Goal: Navigation & Orientation: Find specific page/section

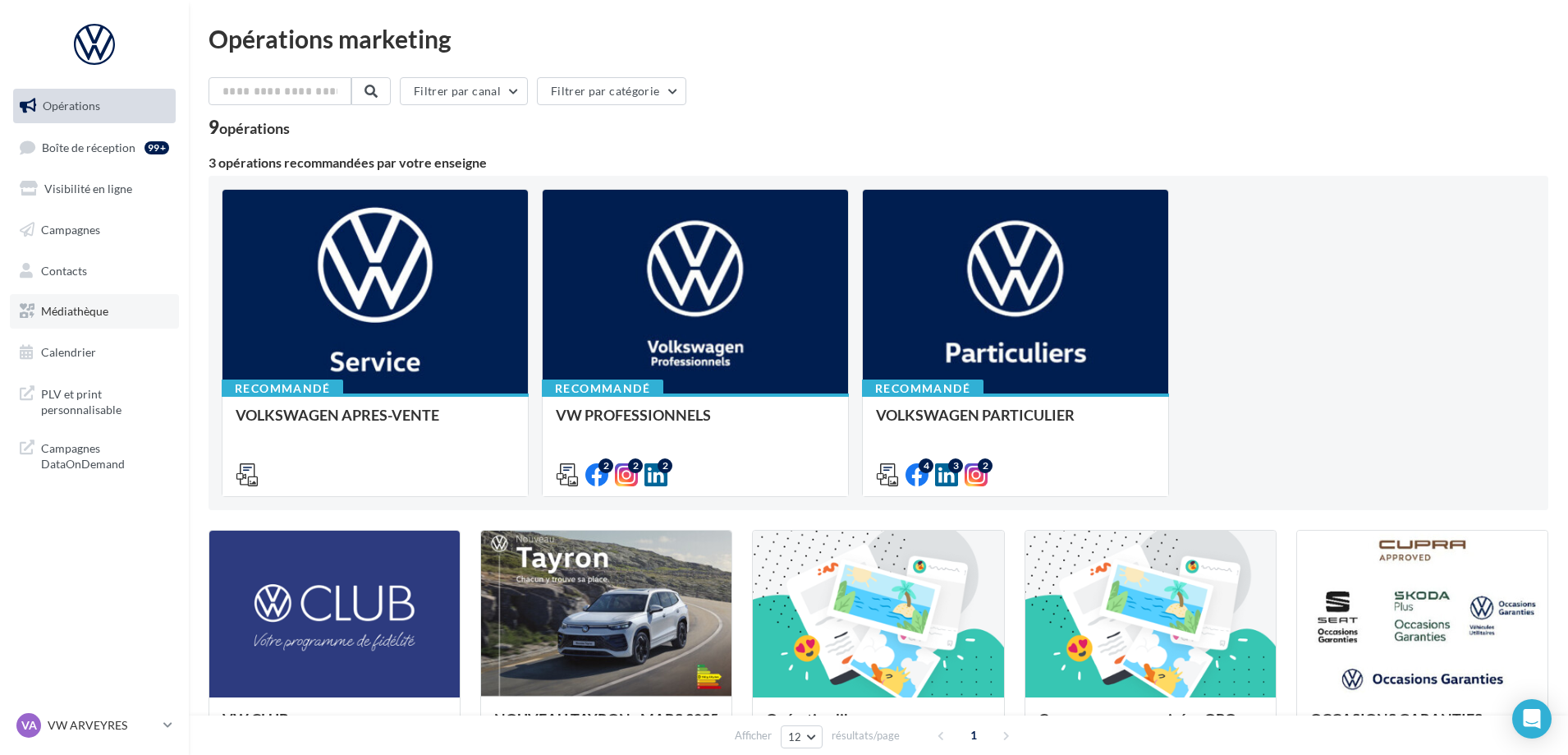
click at [78, 313] on span "Médiathèque" at bounding box center [74, 311] width 67 height 14
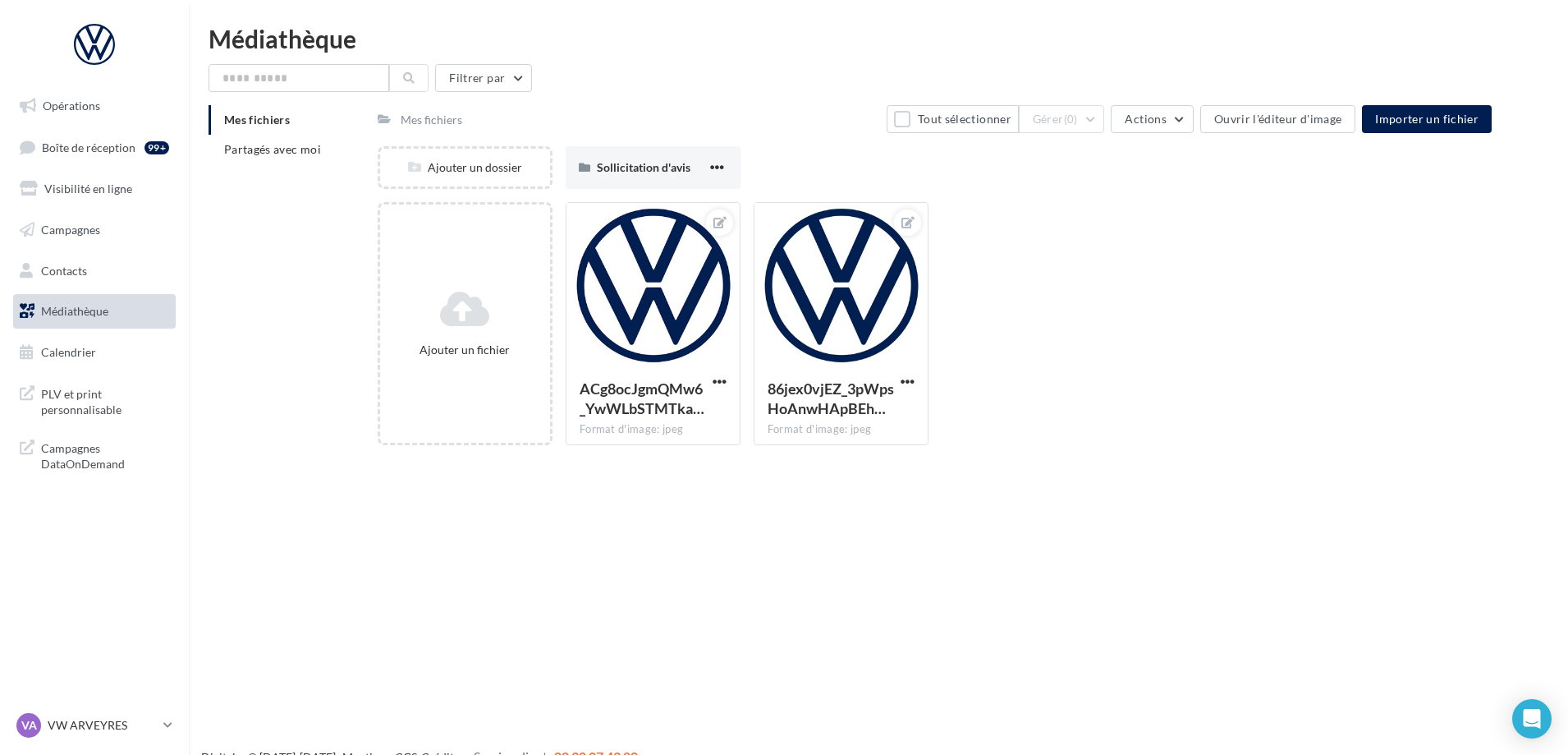
click at [265, 164] on div "Mes fichiers Partagés avec moi" at bounding box center [293, 141] width 169 height 72
click at [268, 156] on li "Partagés avec moi" at bounding box center [287, 149] width 156 height 30
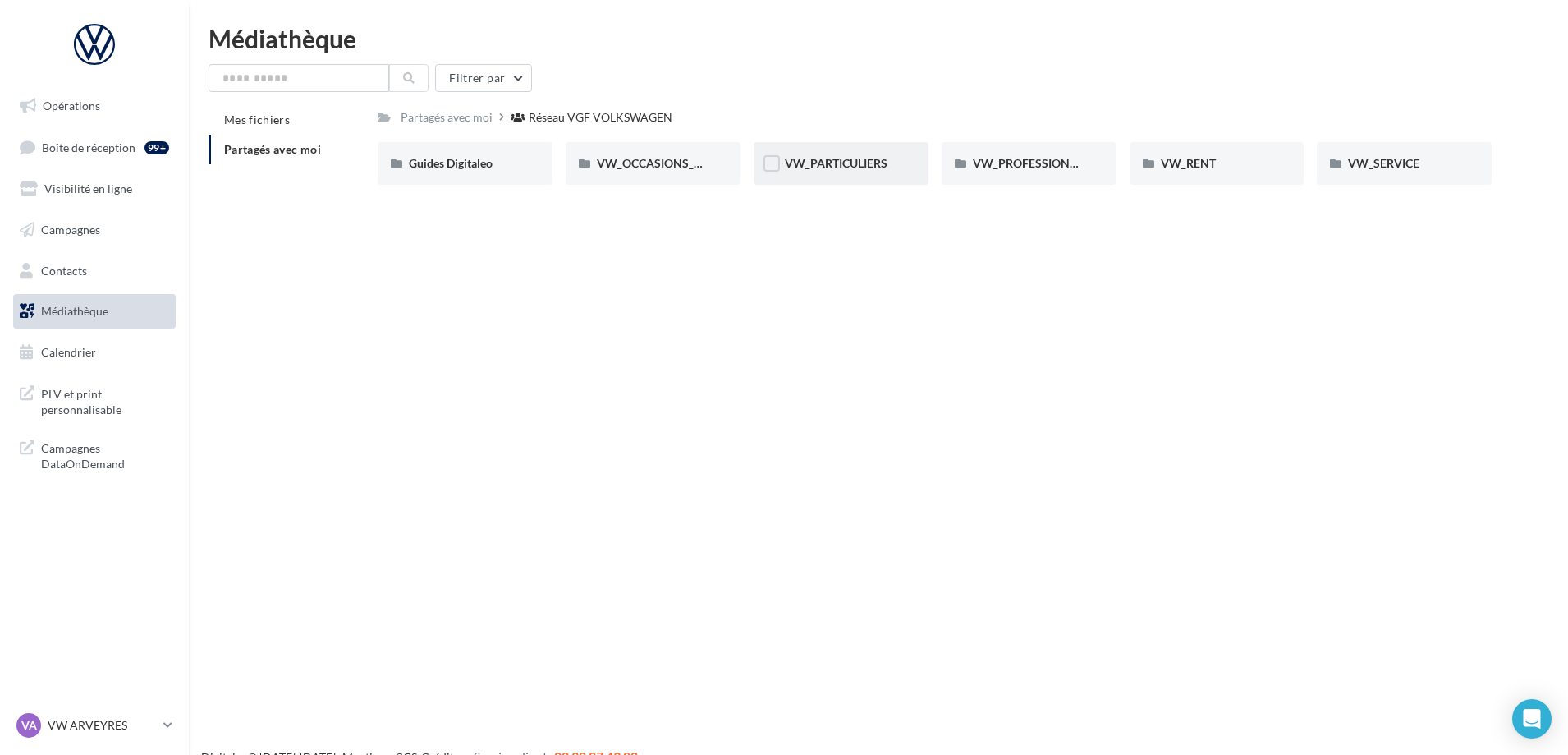
click at [868, 171] on div "VW_PARTICULIERS" at bounding box center [841, 164] width 112 height 16
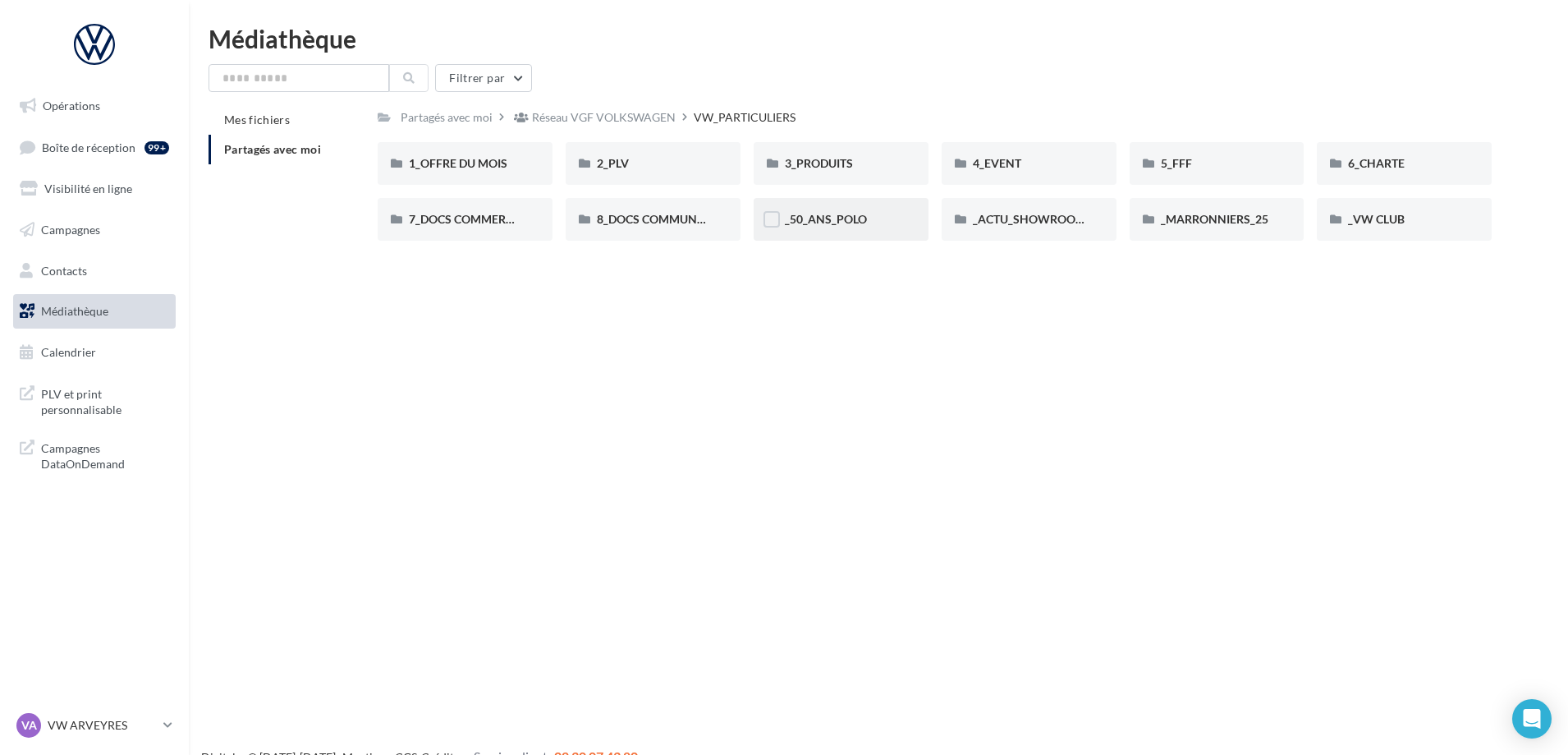
click at [850, 226] on div "_50_ANS_POLO" at bounding box center [841, 219] width 112 height 16
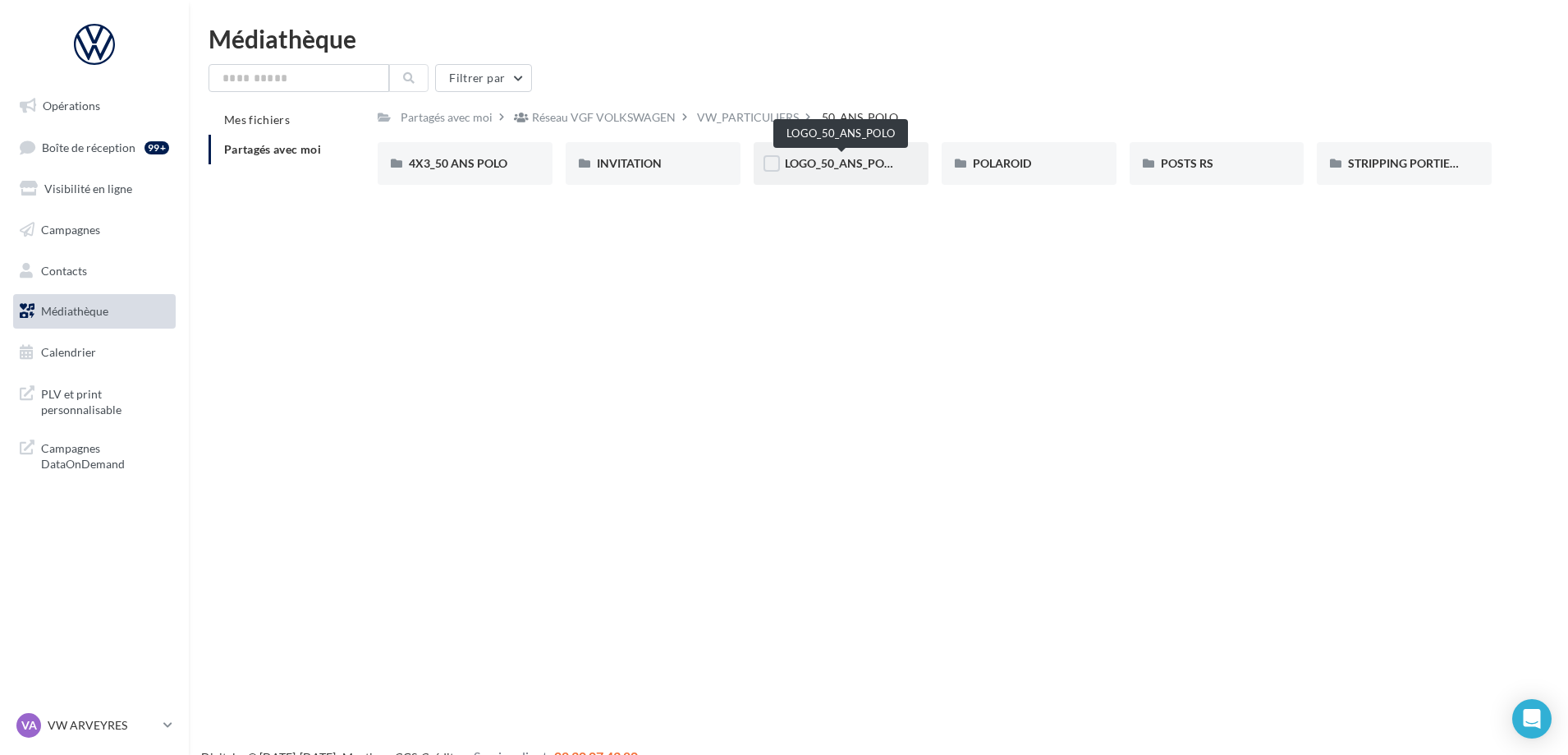
click at [842, 165] on span "LOGO_50_ANS_POLO" at bounding box center [841, 162] width 113 height 14
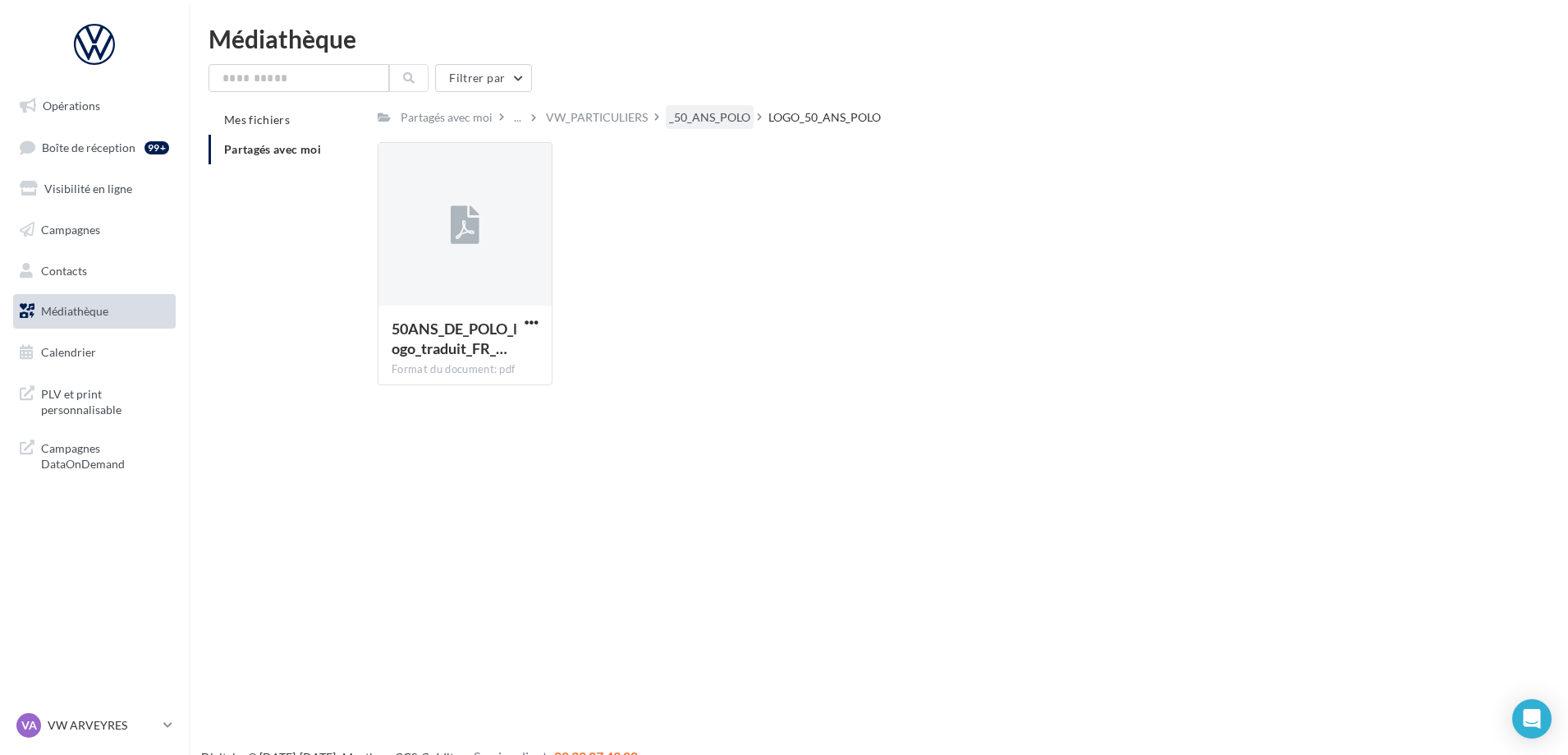
click at [681, 118] on div "_50_ANS_POLO" at bounding box center [710, 118] width 81 height 16
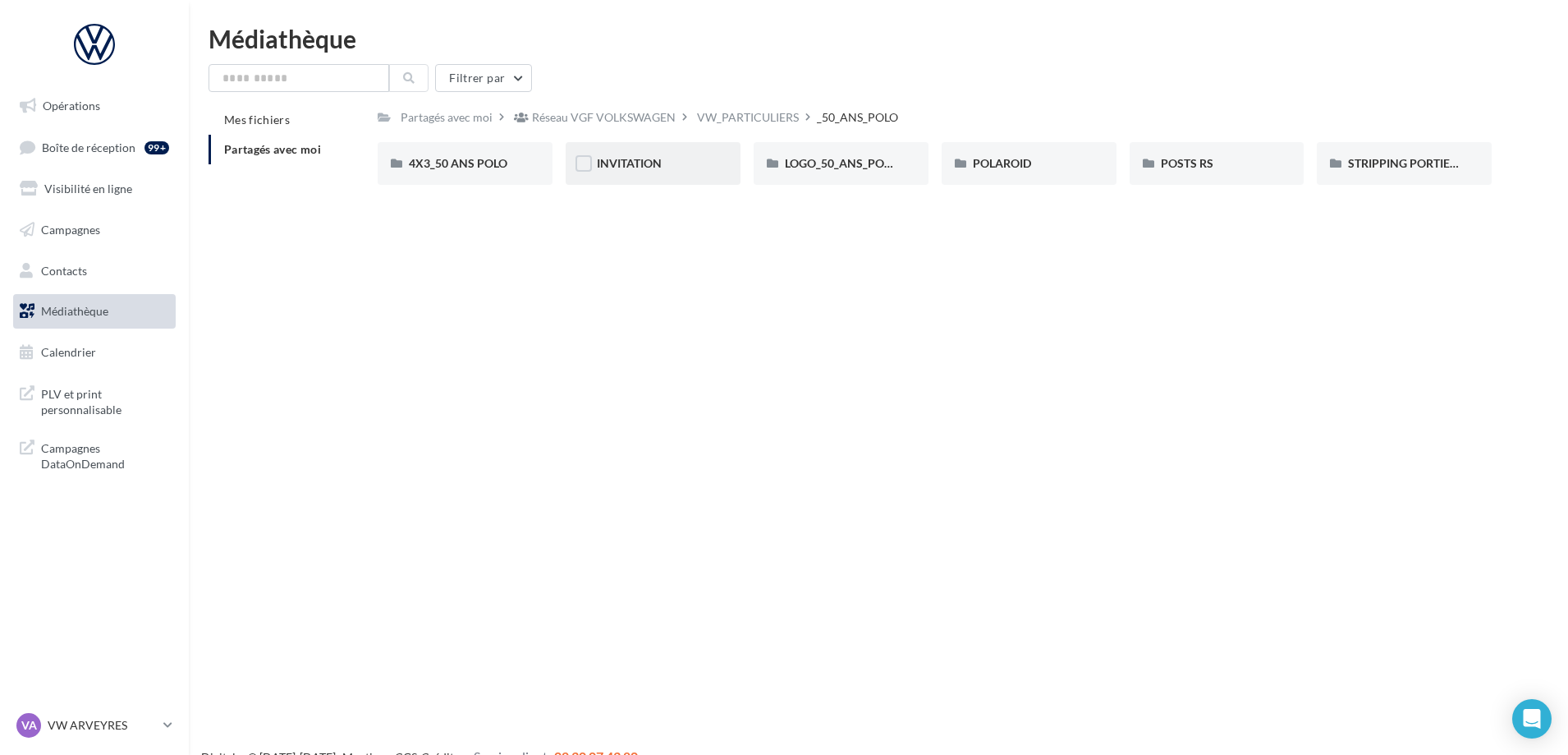
click at [663, 165] on div "INVITATION" at bounding box center [653, 164] width 112 height 16
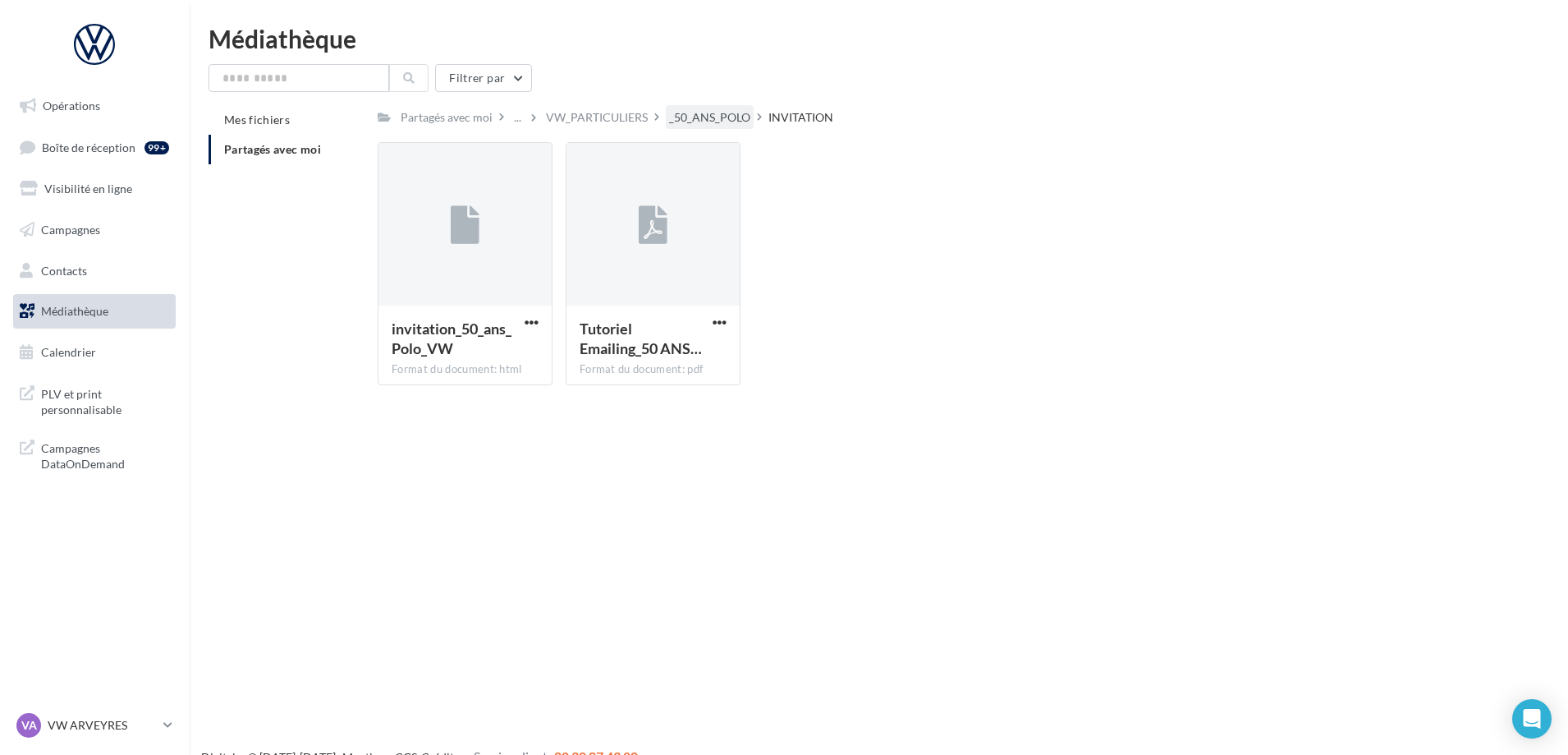
click at [706, 110] on div "_50_ANS_POLO" at bounding box center [710, 118] width 81 height 16
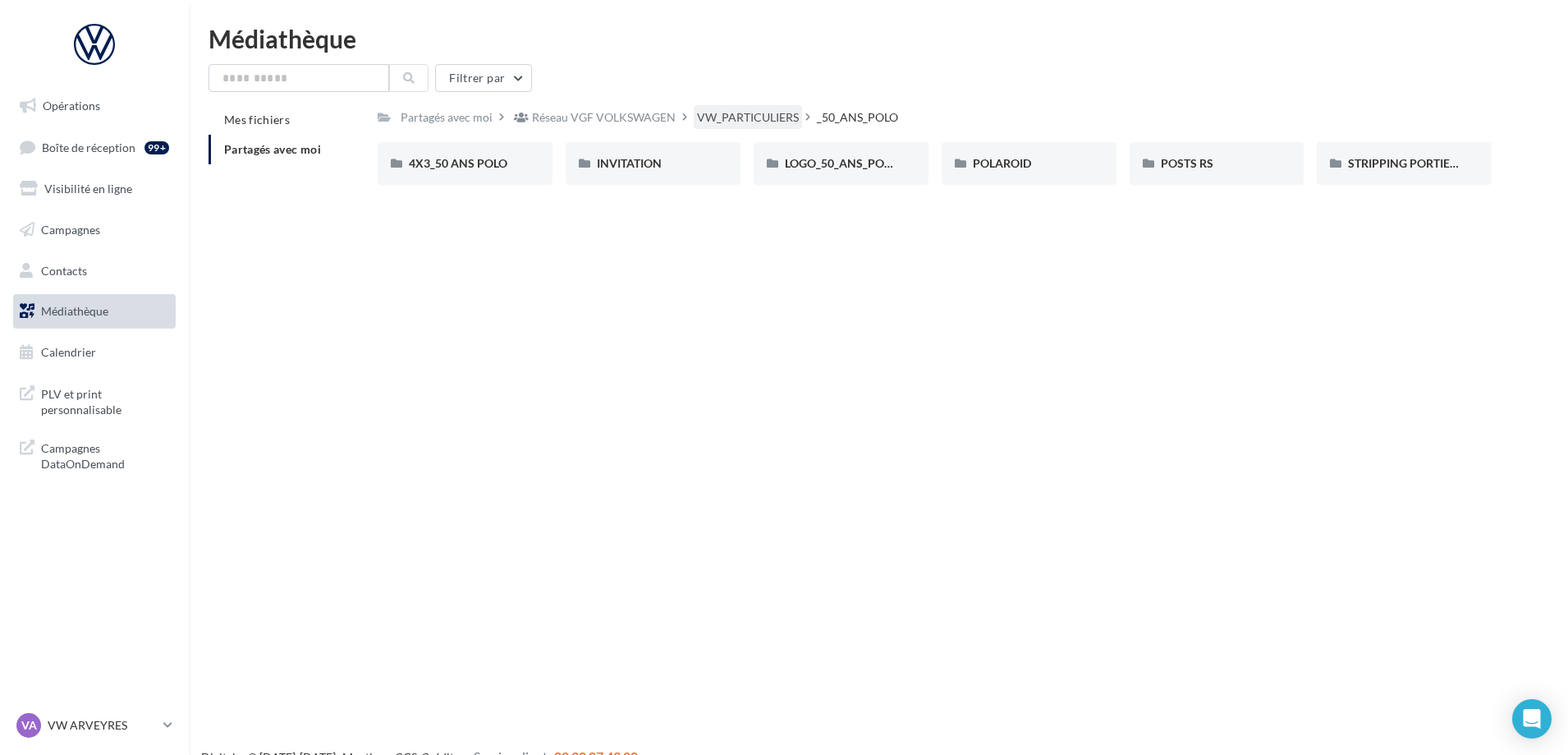
click at [763, 108] on div "VW_PARTICULIERS" at bounding box center [748, 117] width 109 height 24
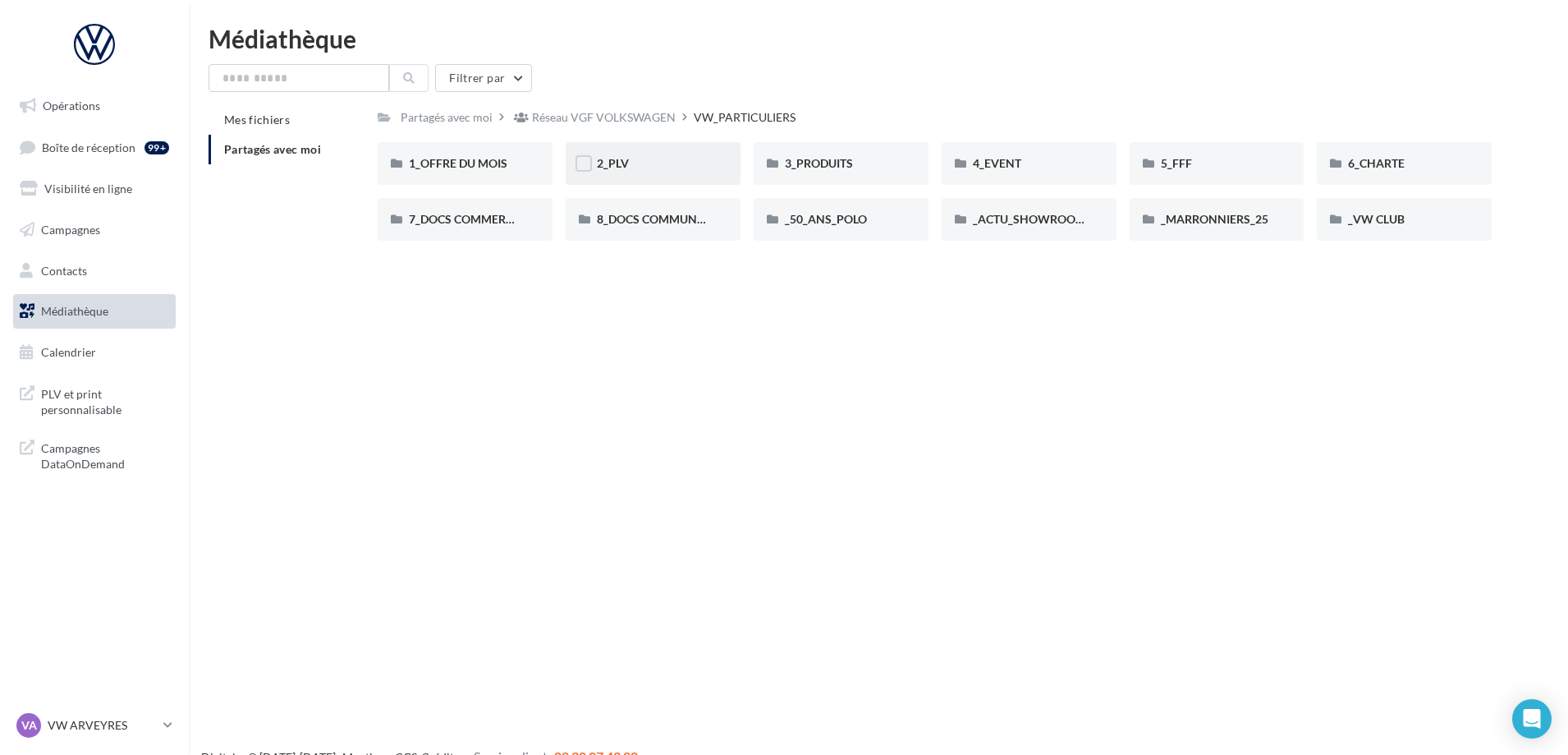
click at [656, 162] on div "2_PLV" at bounding box center [653, 164] width 112 height 16
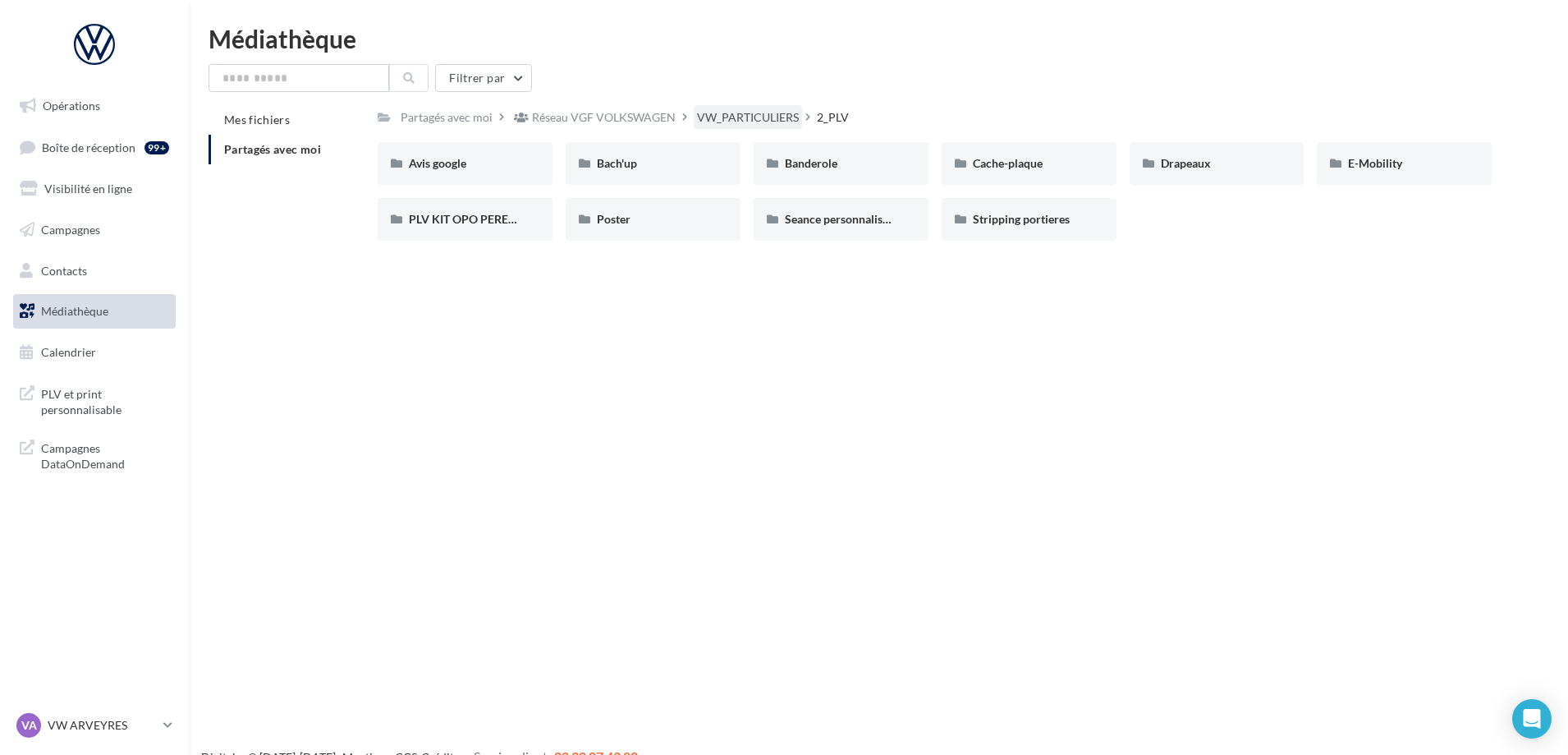
click at [757, 119] on div "VW_PARTICULIERS" at bounding box center [747, 118] width 102 height 16
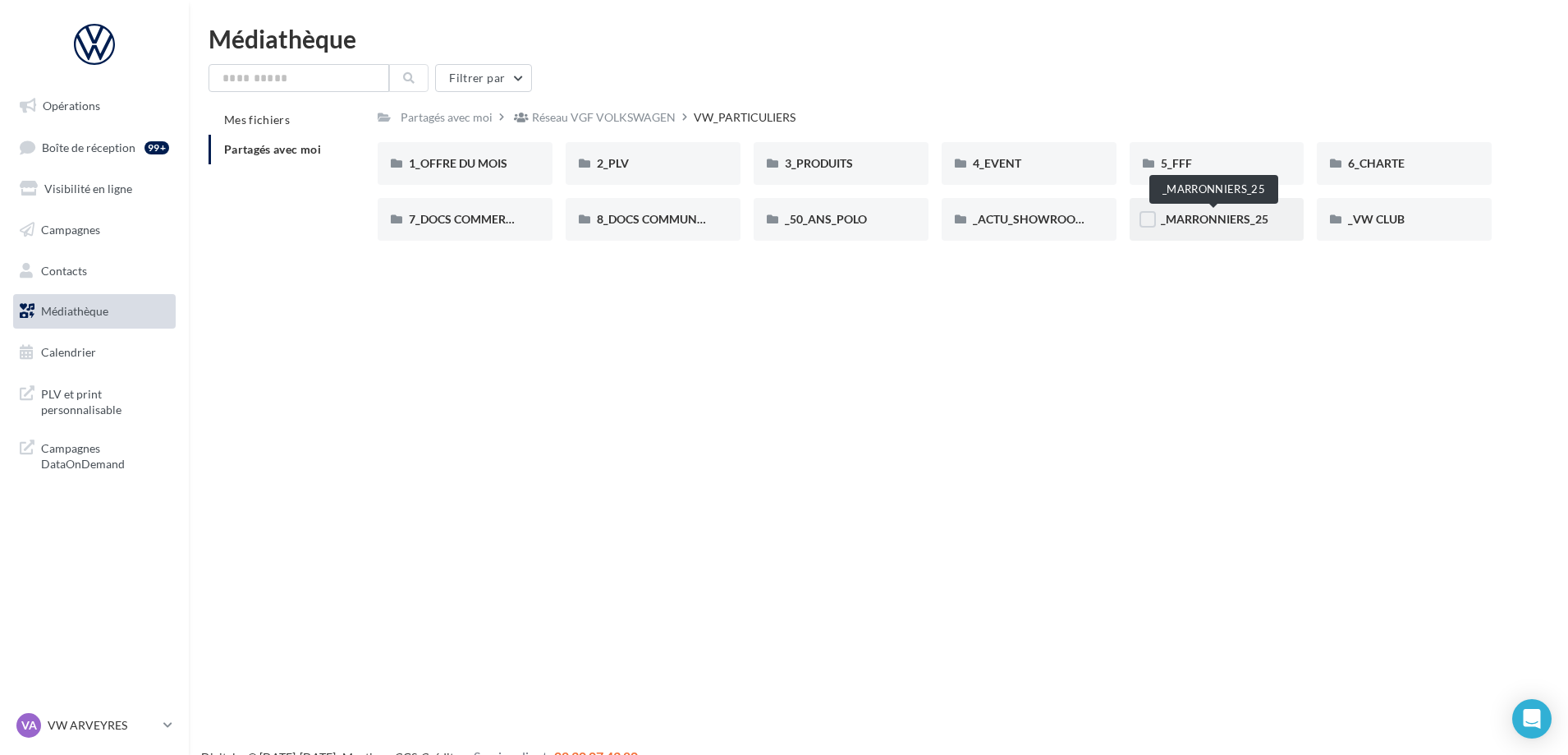
click at [1214, 215] on span "_MARRONNIERS_25" at bounding box center [1214, 218] width 108 height 14
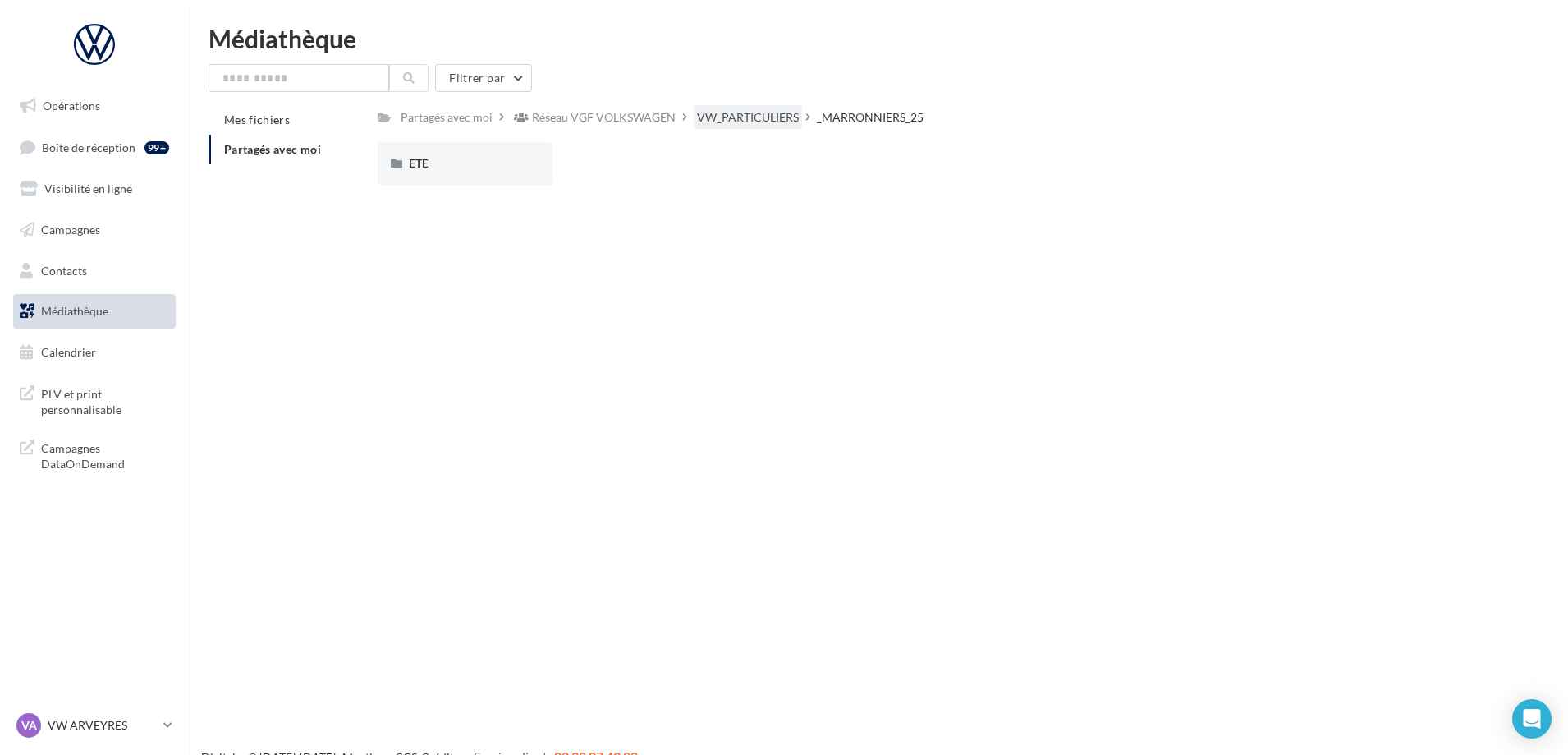
click at [753, 119] on div "VW_PARTICULIERS" at bounding box center [747, 118] width 102 height 16
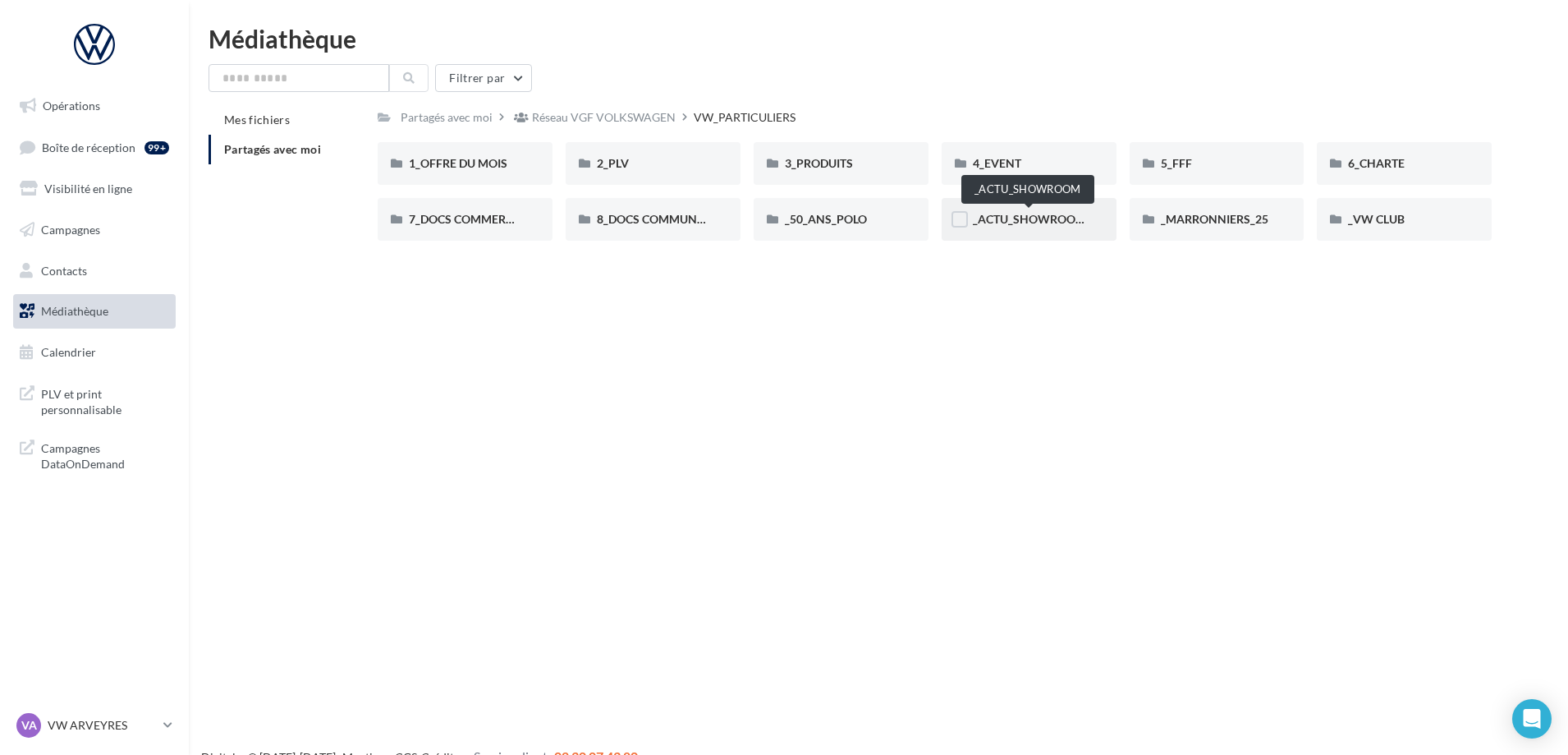
click at [1016, 221] on span "_ACTU_SHOWROOM" at bounding box center [1029, 218] width 113 height 14
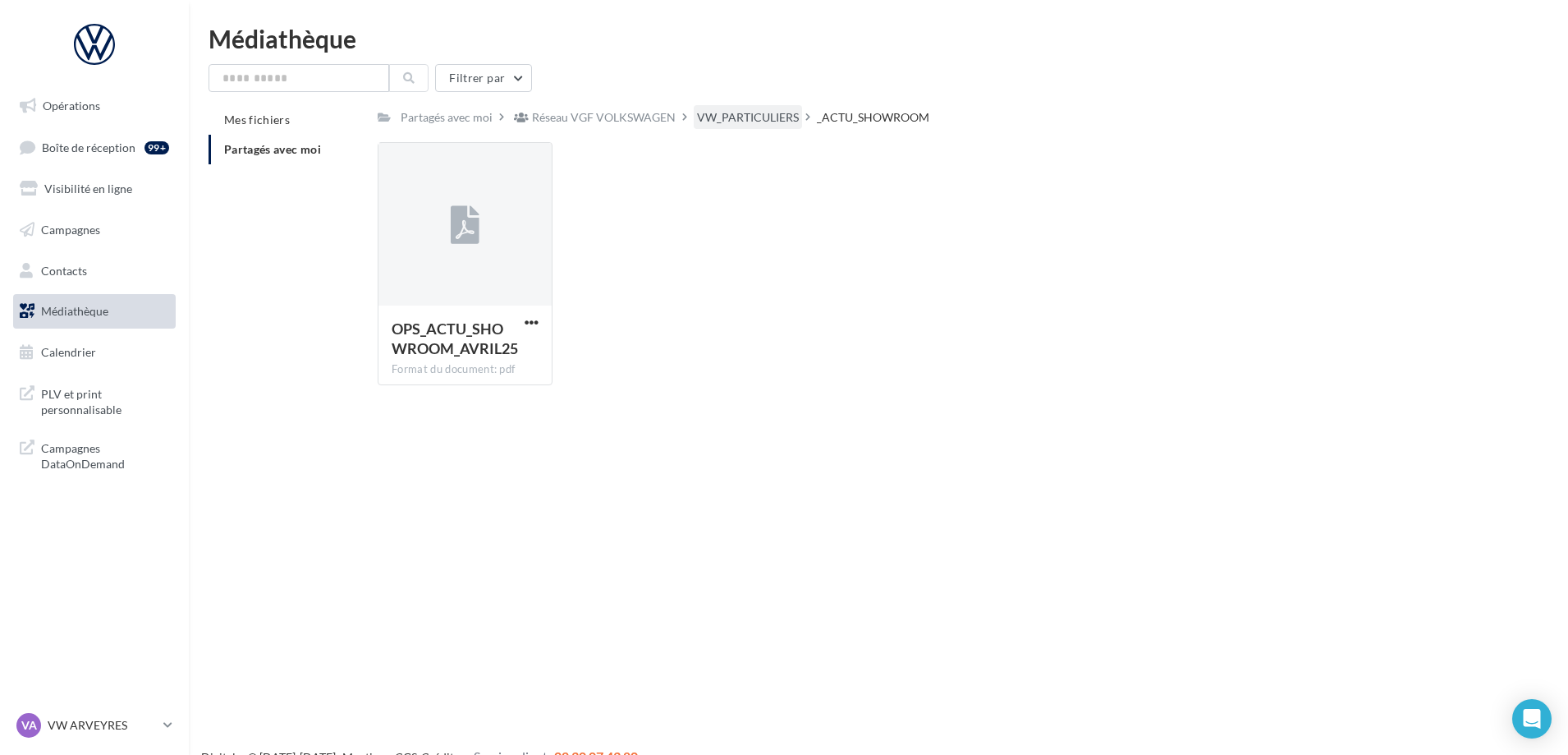
click at [751, 115] on div "VW_PARTICULIERS" at bounding box center [747, 118] width 102 height 16
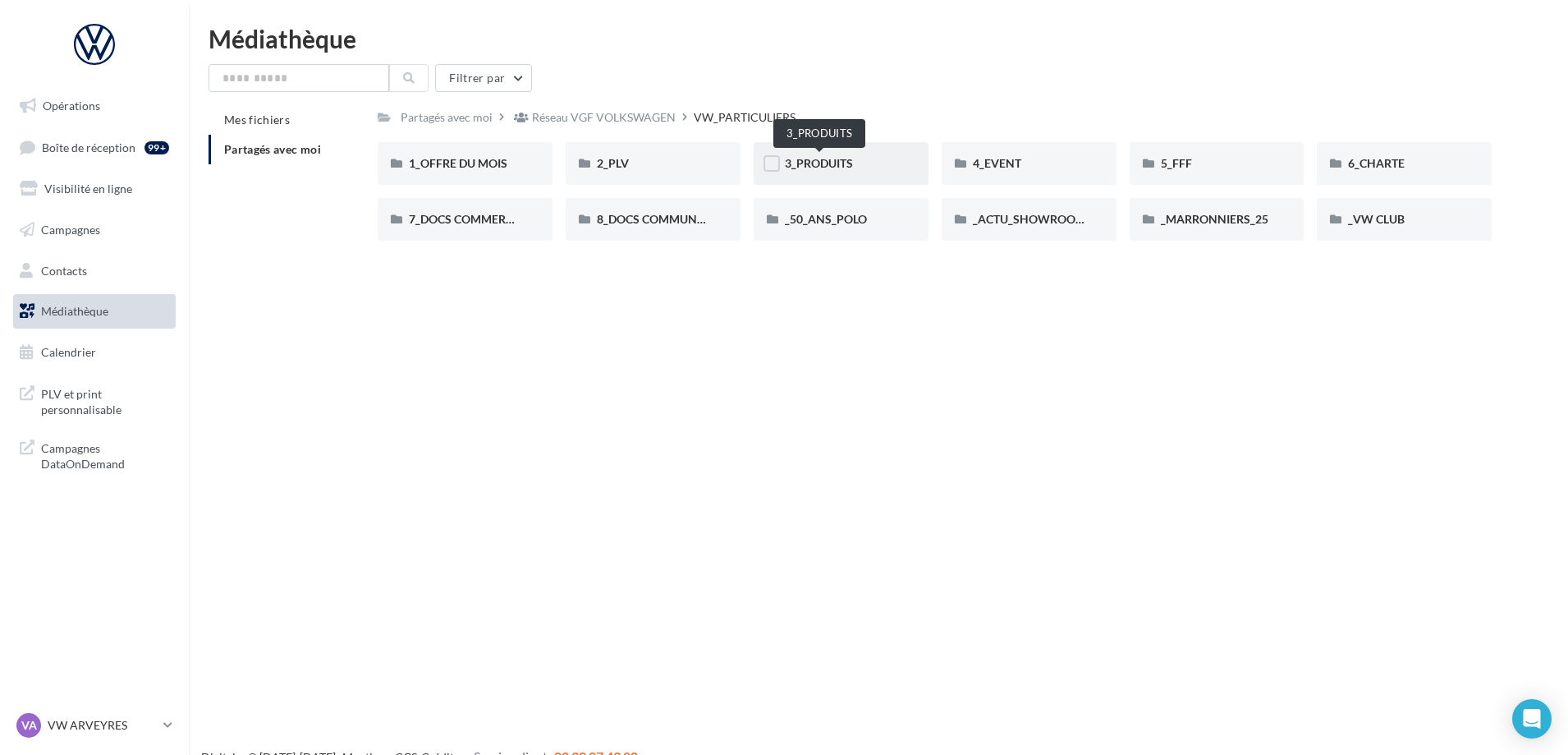
click at [839, 163] on span "3_PRODUITS" at bounding box center [819, 162] width 68 height 14
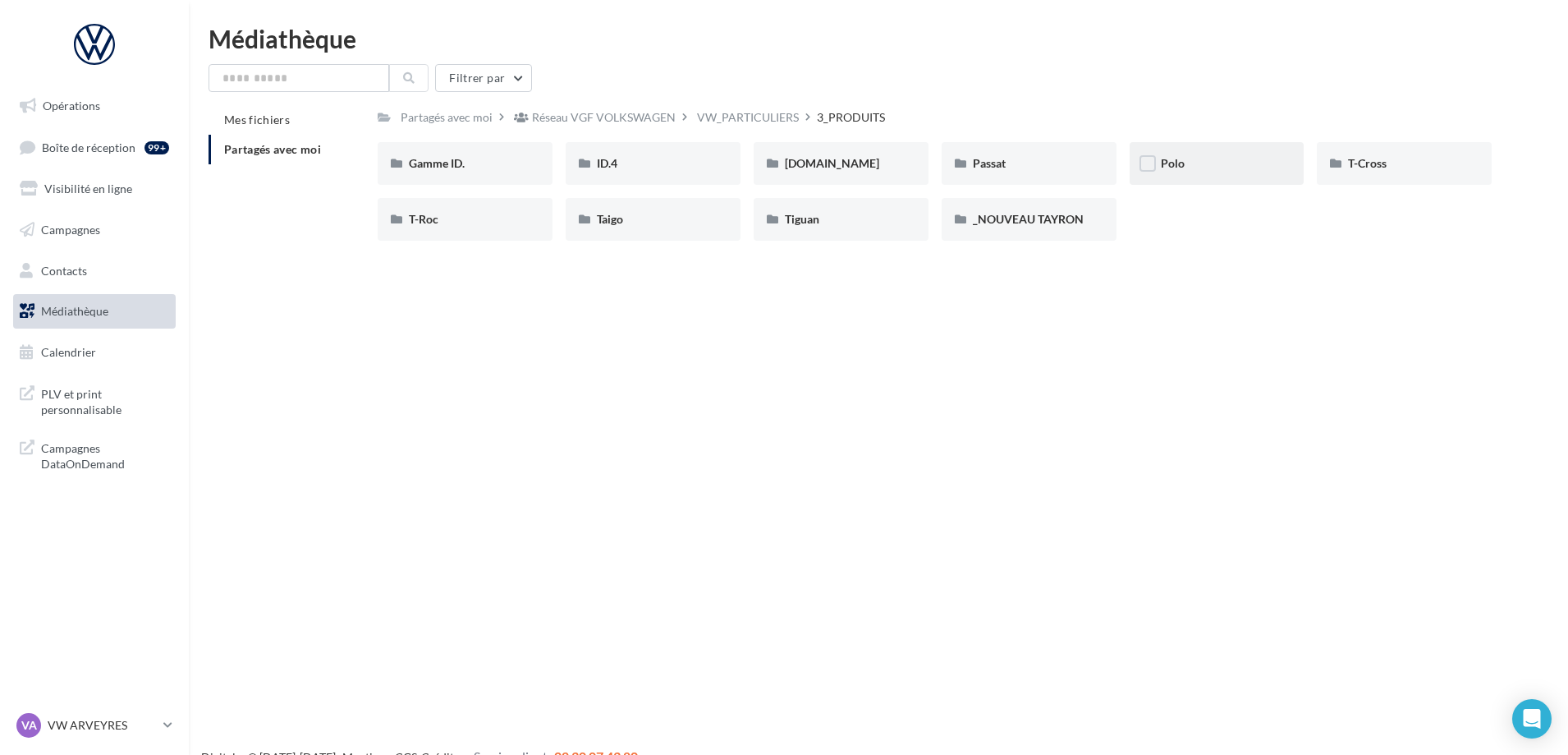
click at [1227, 147] on div "Polo" at bounding box center [1217, 163] width 175 height 43
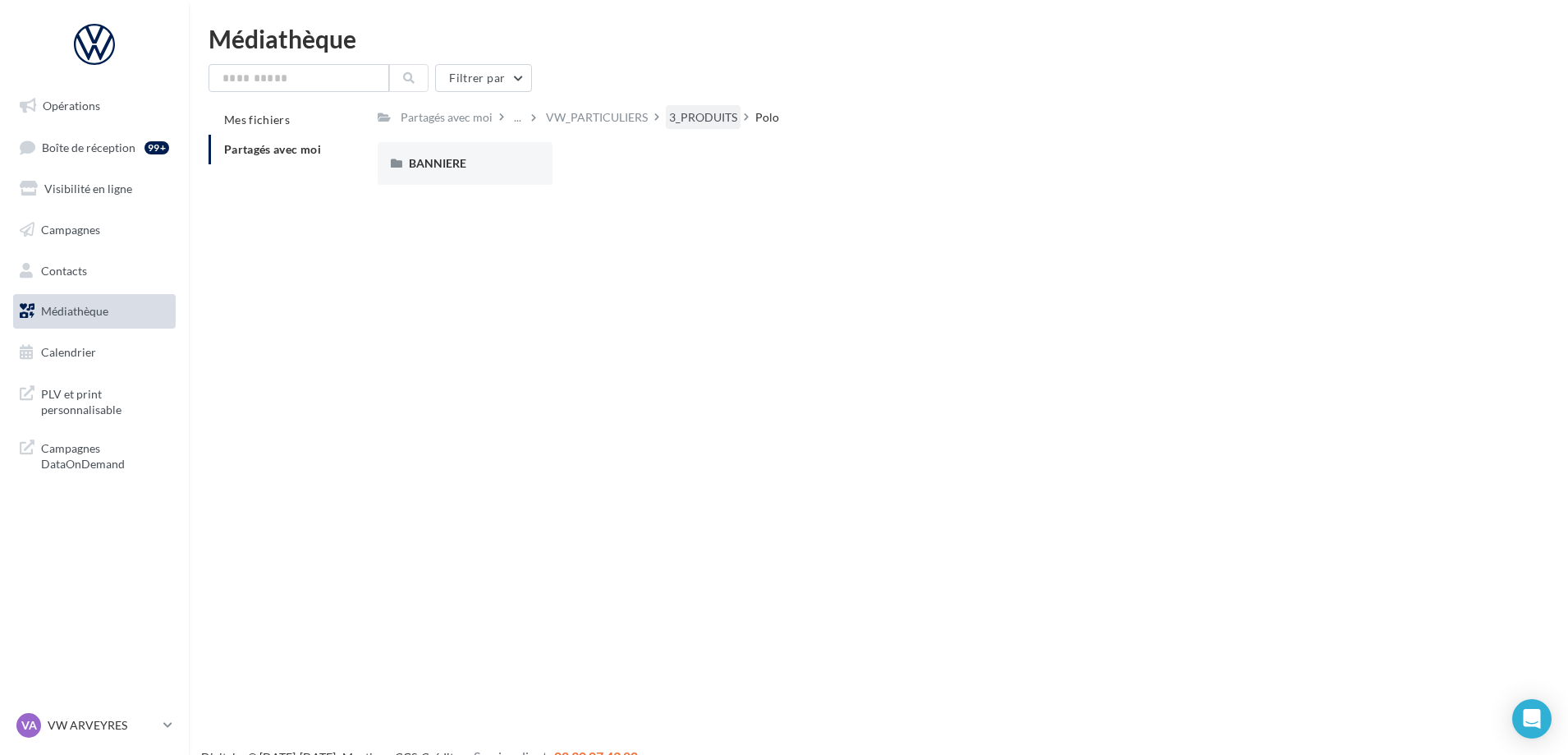
click at [679, 120] on div "3_PRODUITS" at bounding box center [703, 118] width 68 height 16
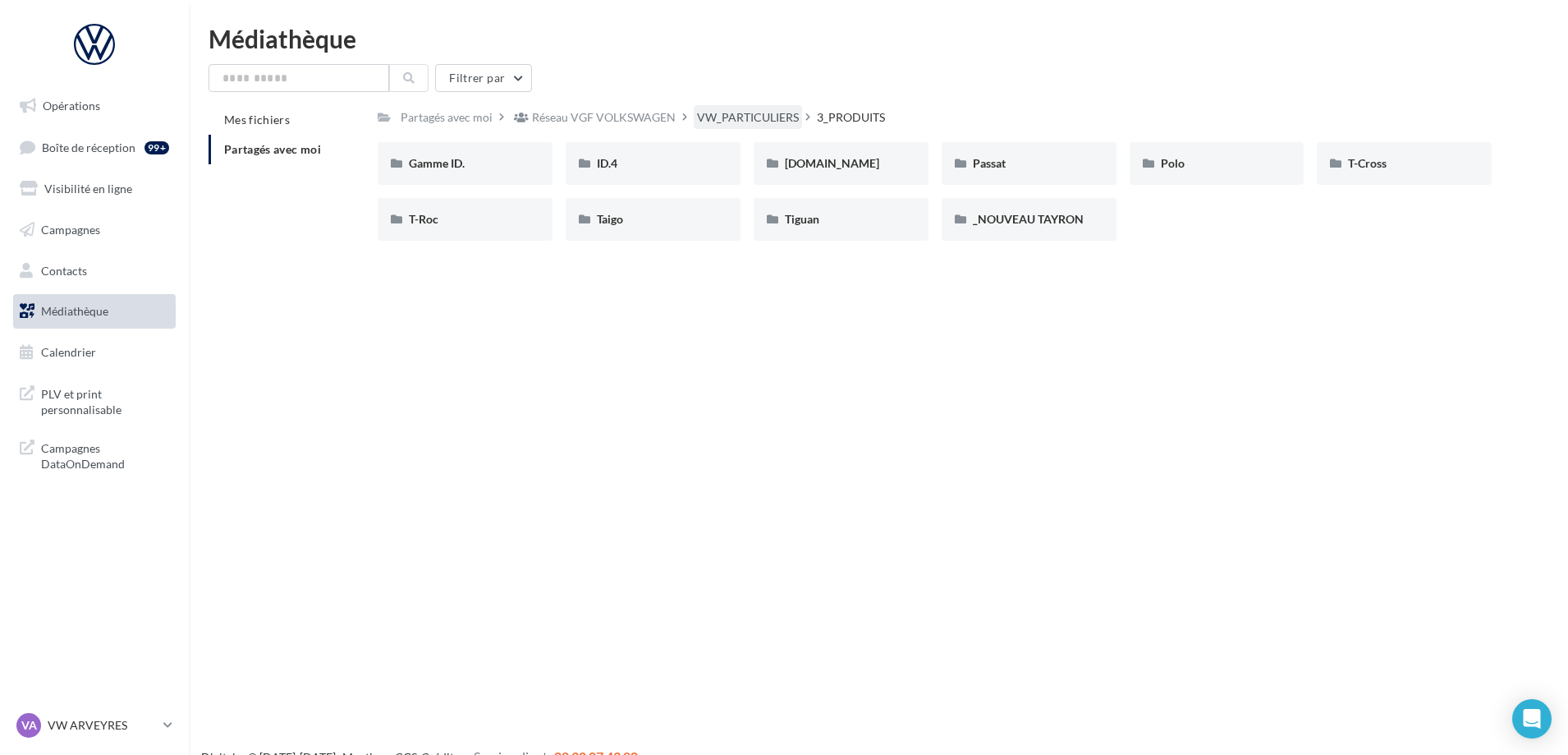
click at [727, 112] on div "VW_PARTICULIERS" at bounding box center [747, 118] width 102 height 16
